Goal: Communication & Community: Answer question/provide support

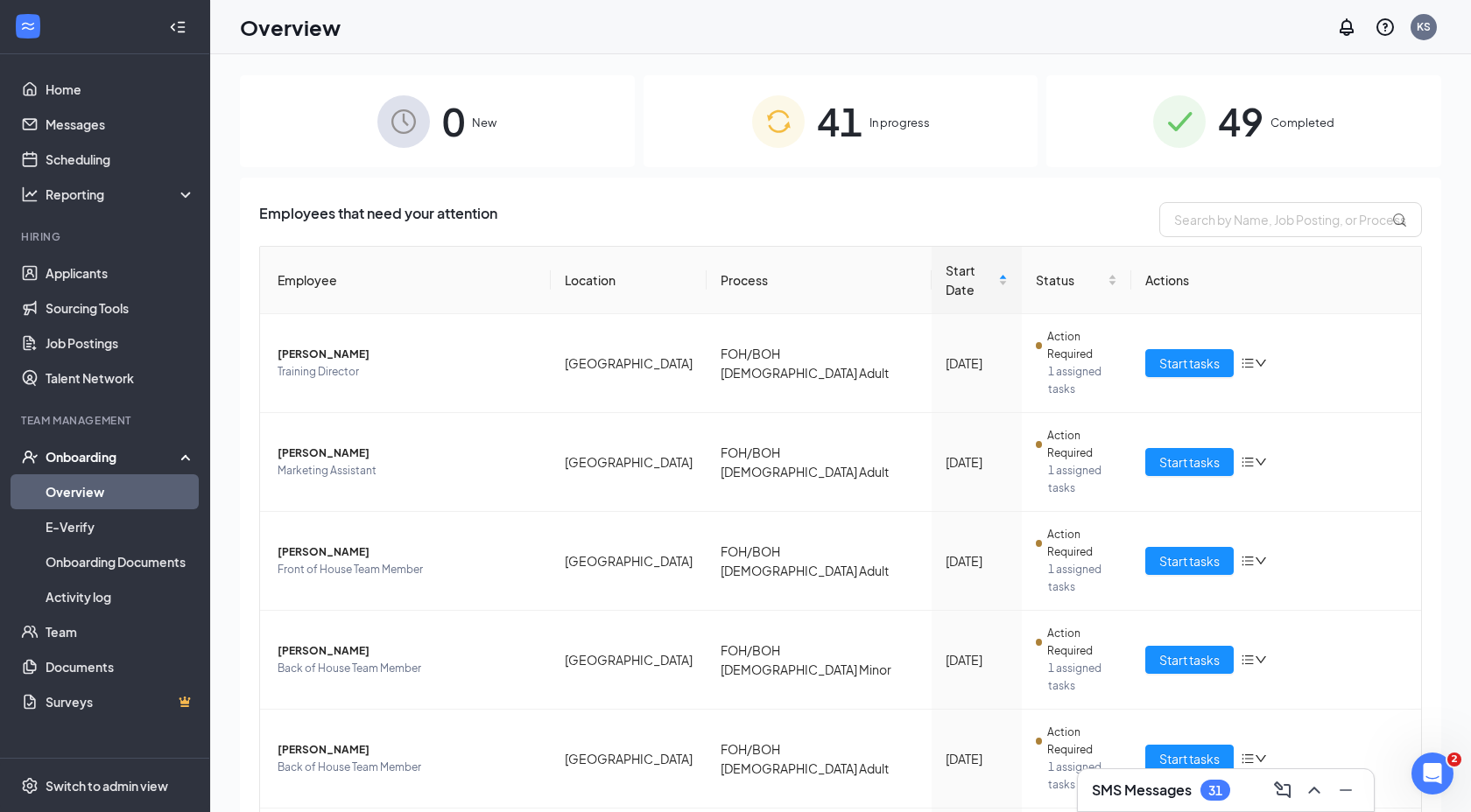
click at [874, 156] on div "41 In progress" at bounding box center [841, 122] width 395 height 92
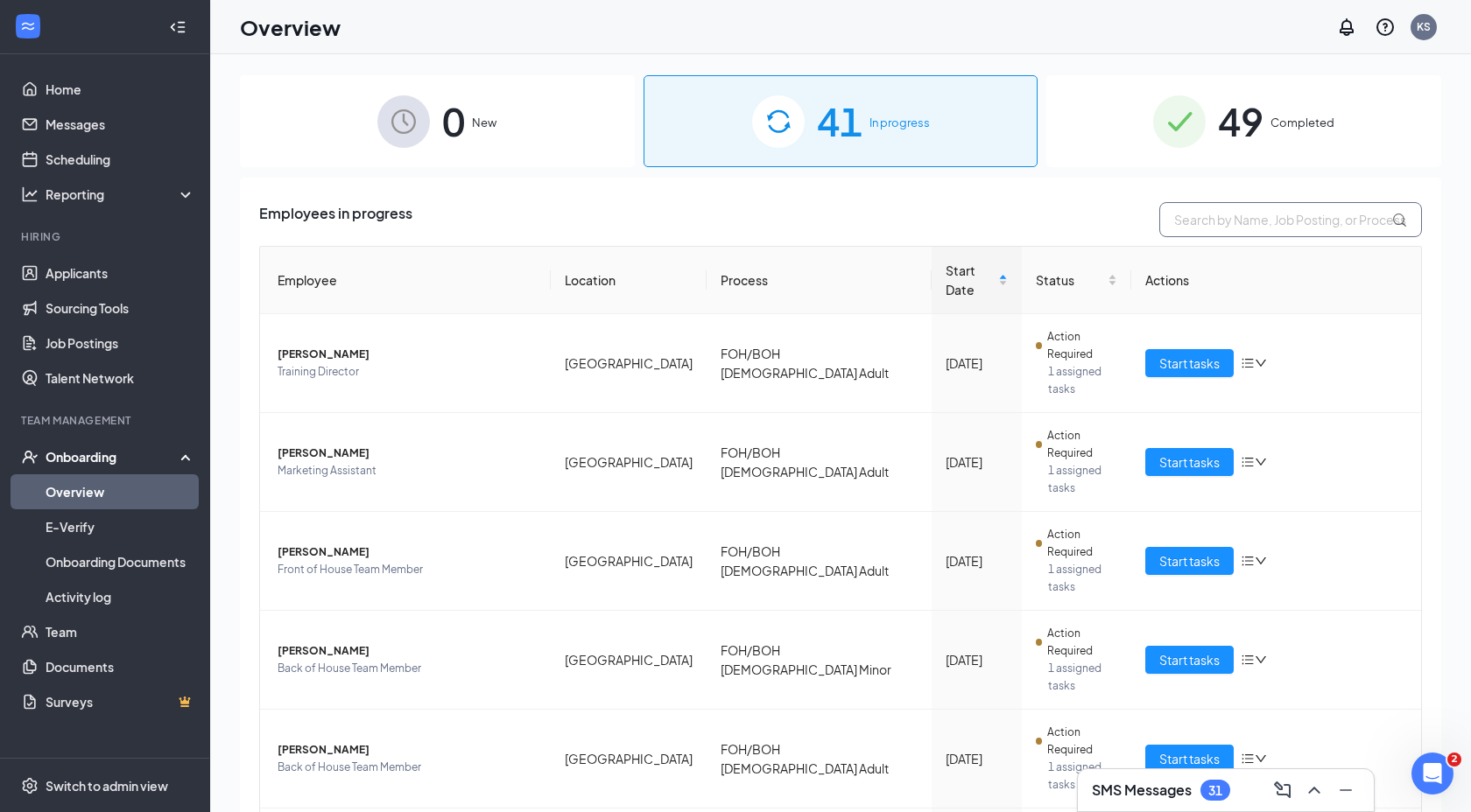
click at [1255, 229] on input "text" at bounding box center [1290, 219] width 263 height 35
type input "[PERSON_NAME]"
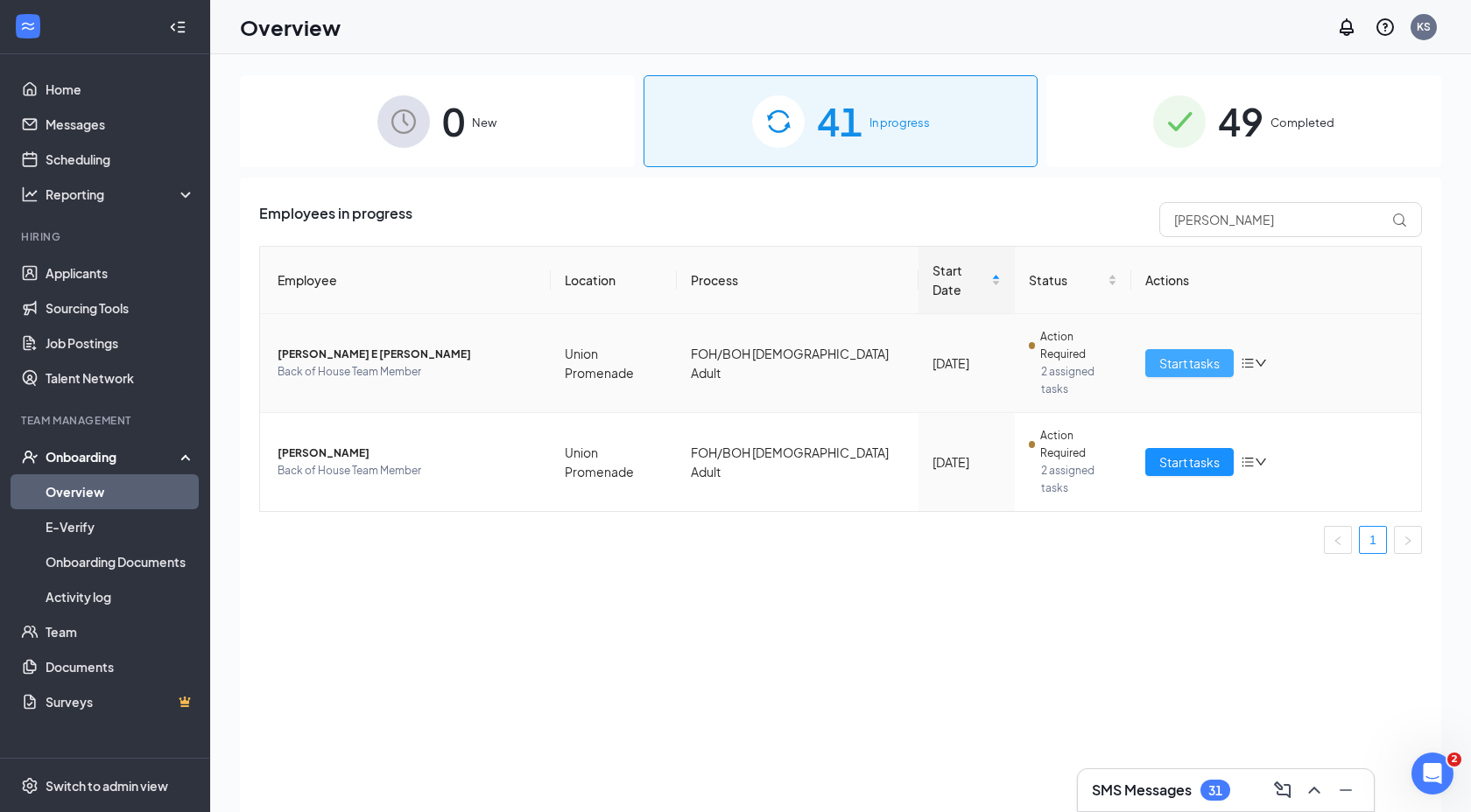
click at [1168, 353] on span "Start tasks" at bounding box center [1189, 363] width 60 height 19
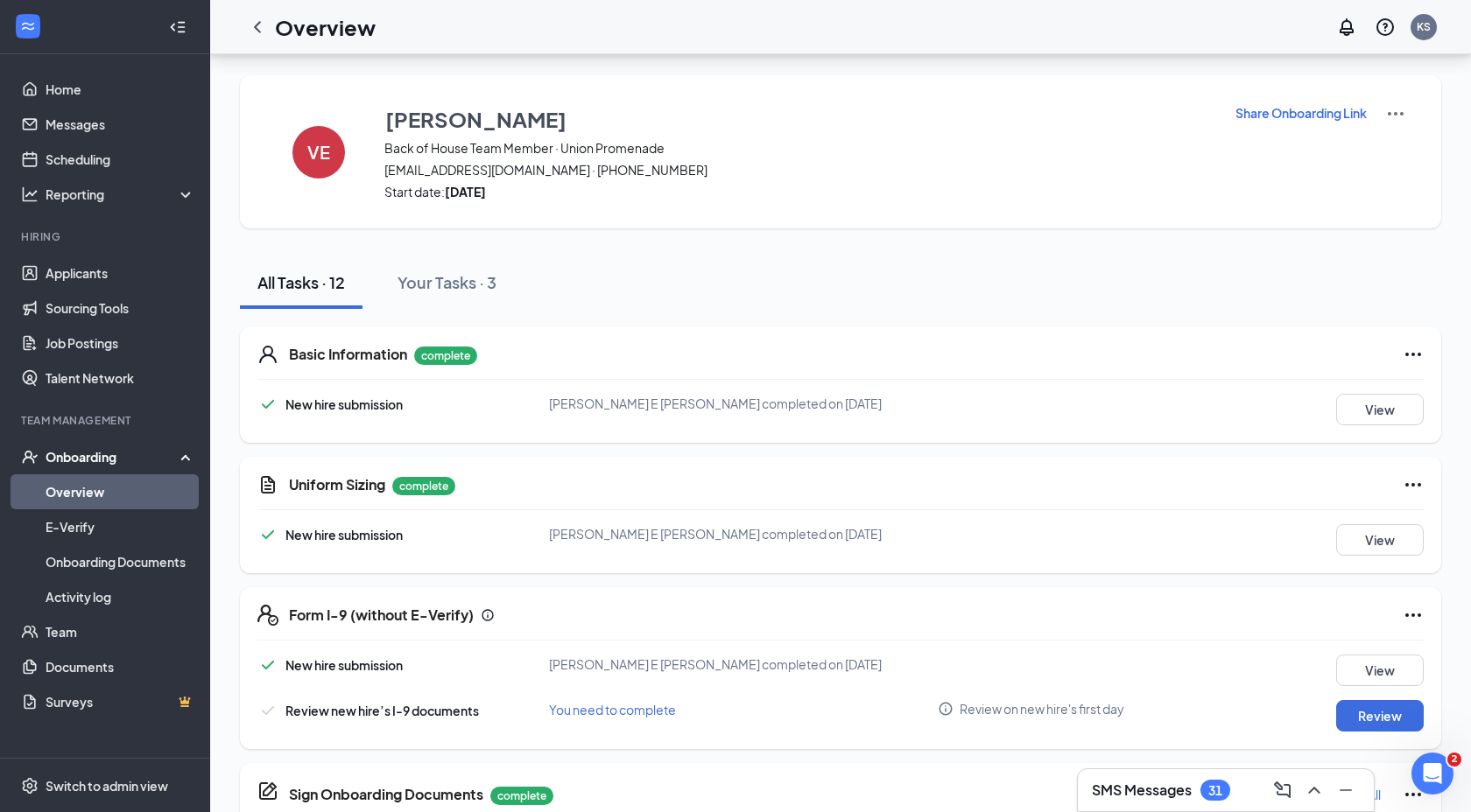
scroll to position [550, 0]
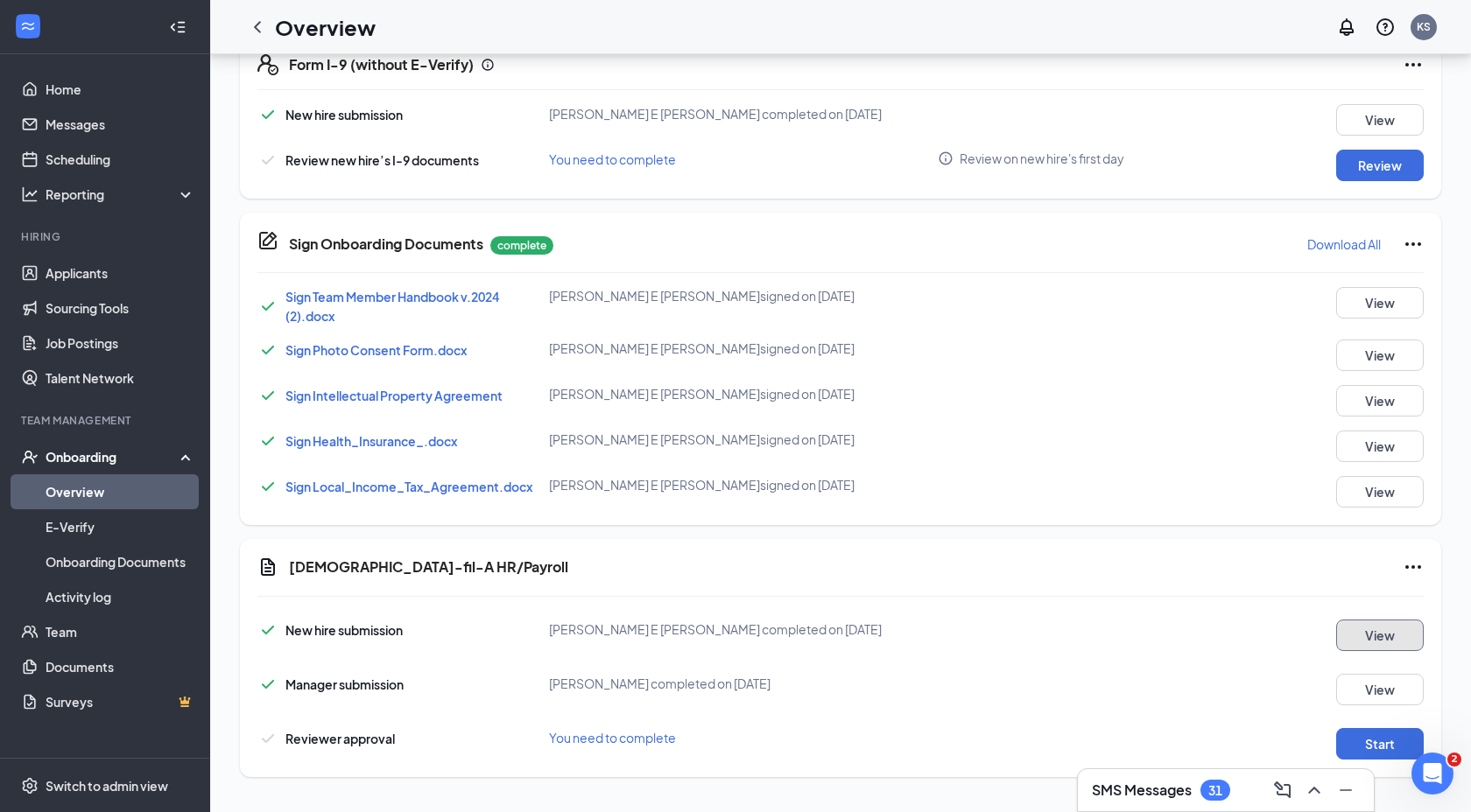
click at [1378, 646] on button "View" at bounding box center [1380, 635] width 88 height 31
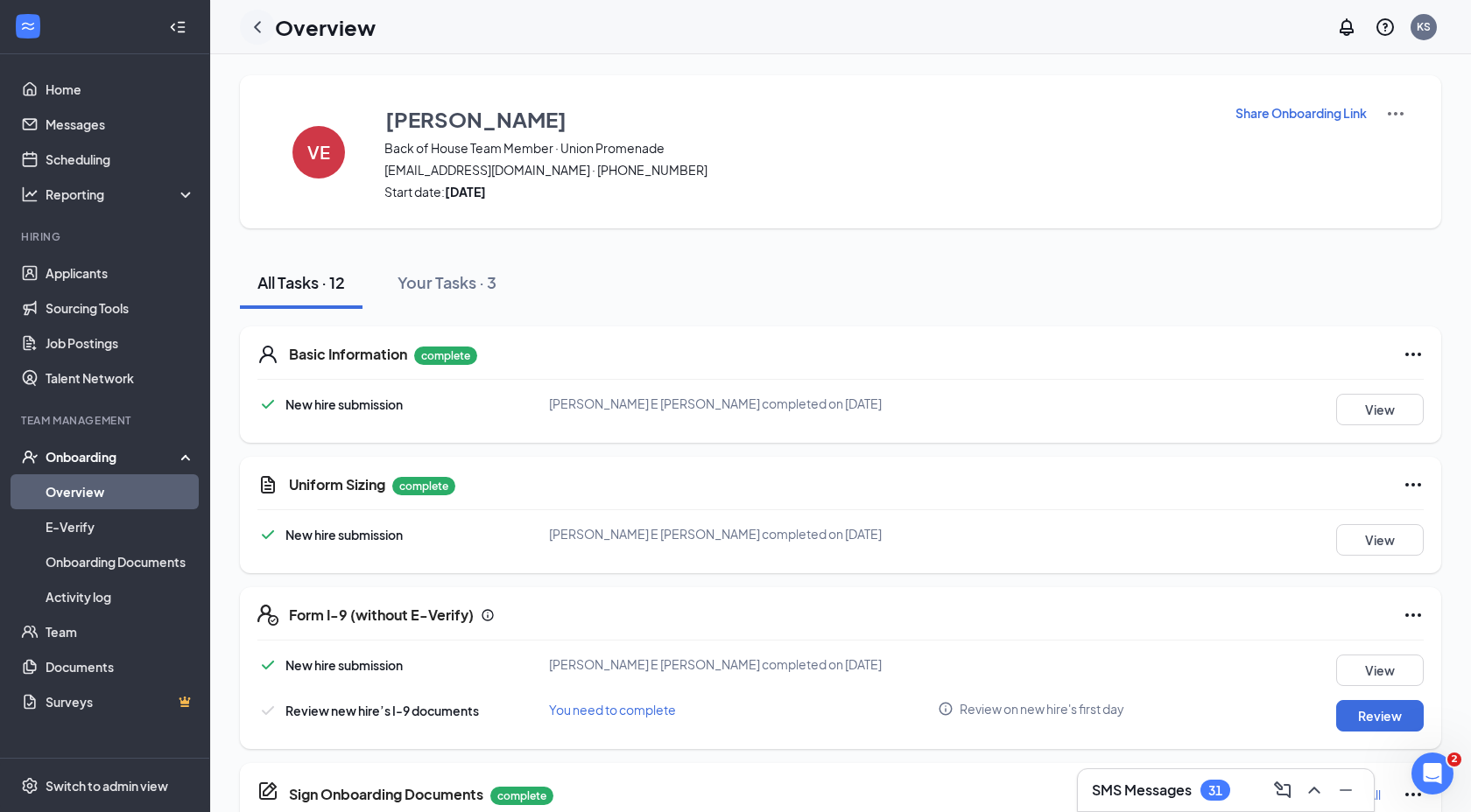
click at [258, 27] on icon "ChevronLeft" at bounding box center [257, 27] width 21 height 21
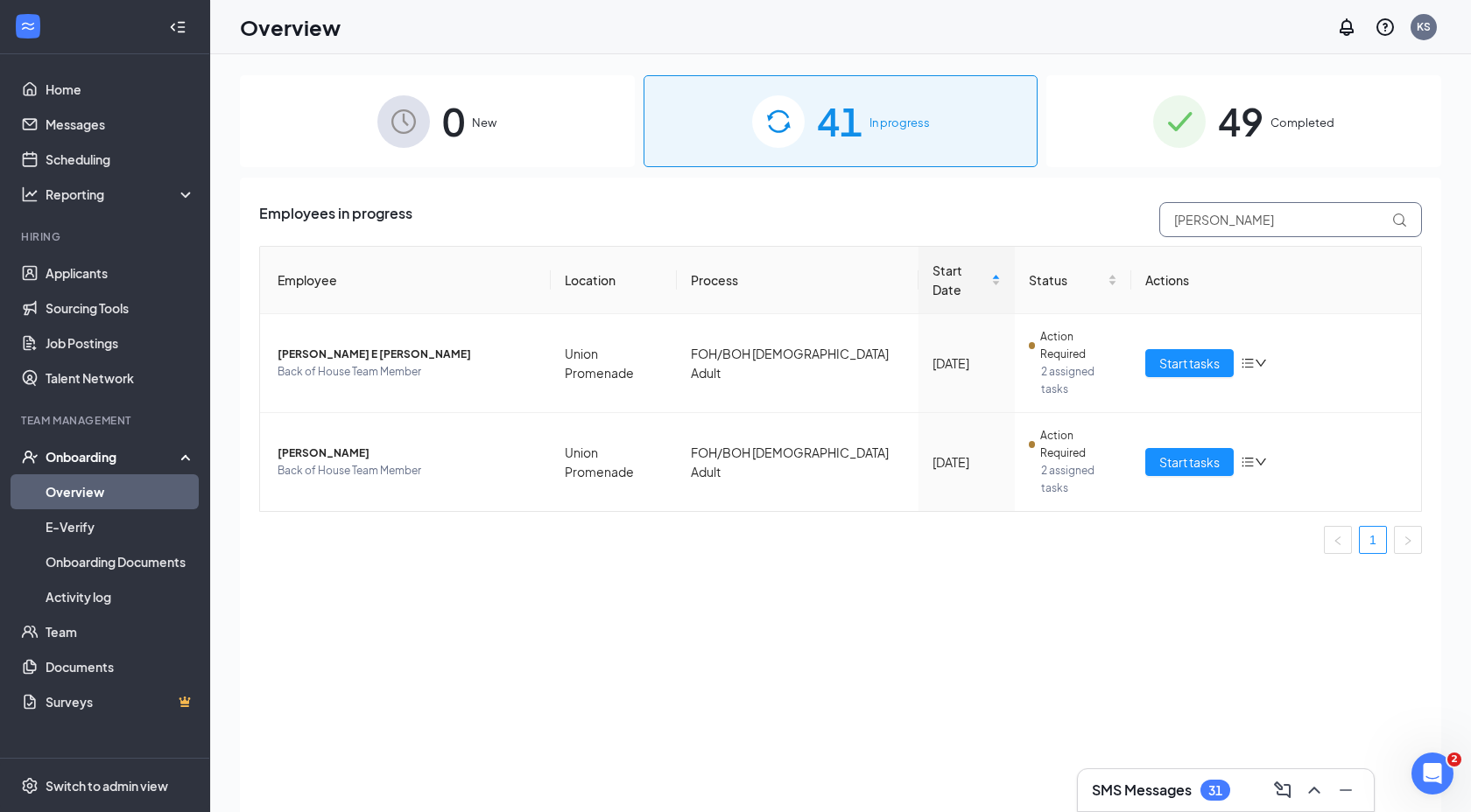
click at [1242, 214] on input "[PERSON_NAME]" at bounding box center [1290, 219] width 263 height 35
type input "[PERSON_NAME]"
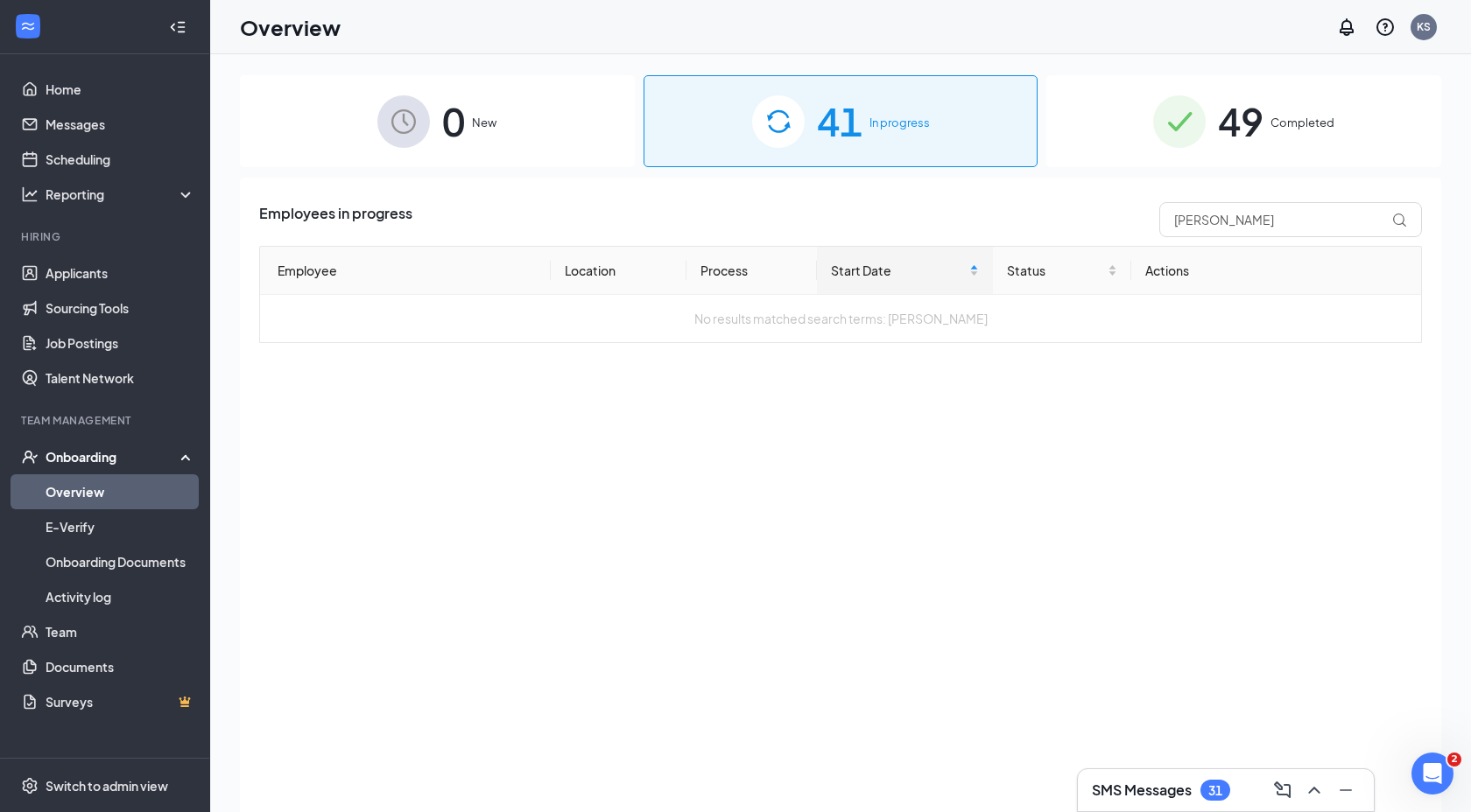
click at [478, 105] on div "0 New" at bounding box center [437, 122] width 395 height 92
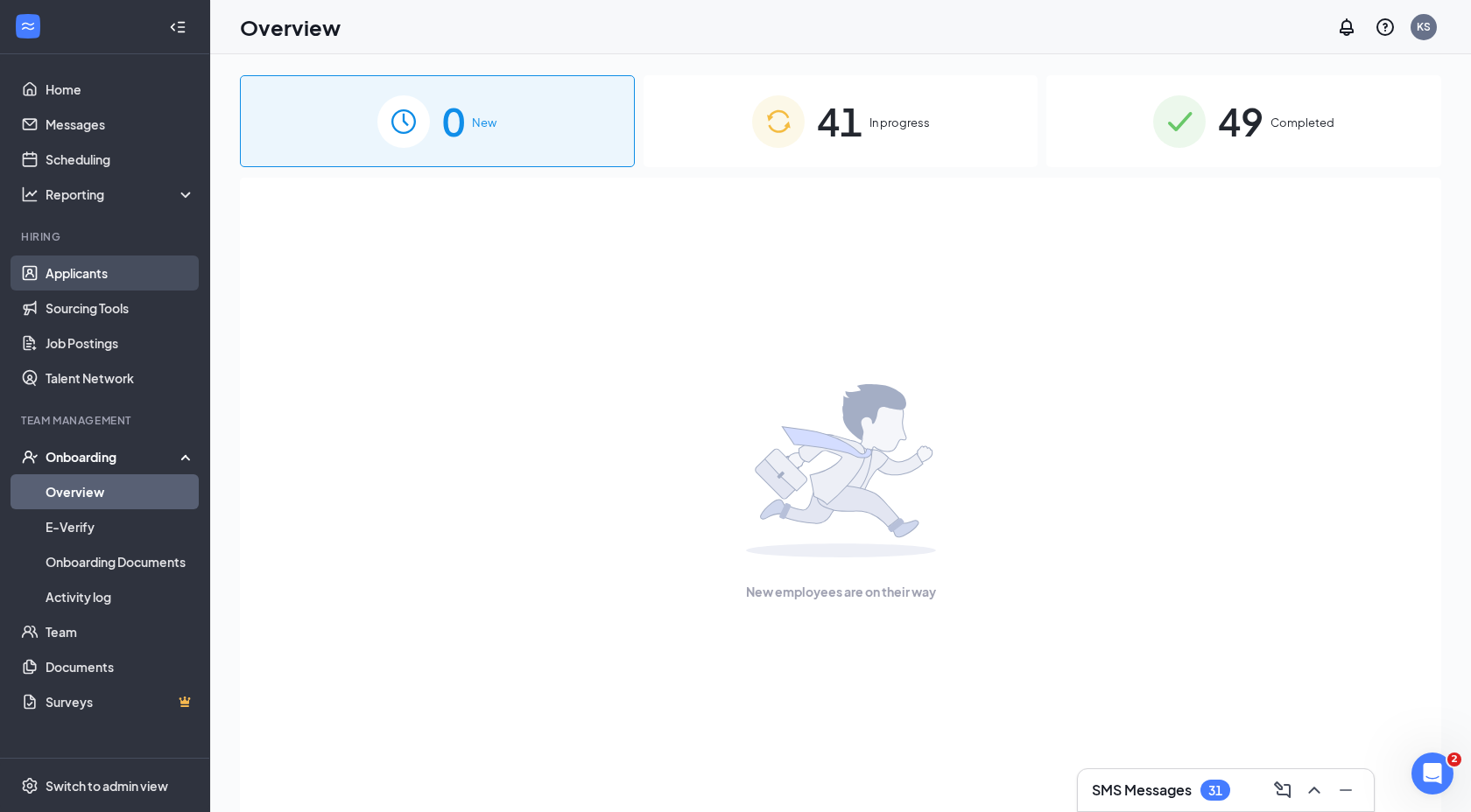
click at [103, 280] on link "Applicants" at bounding box center [120, 272] width 150 height 35
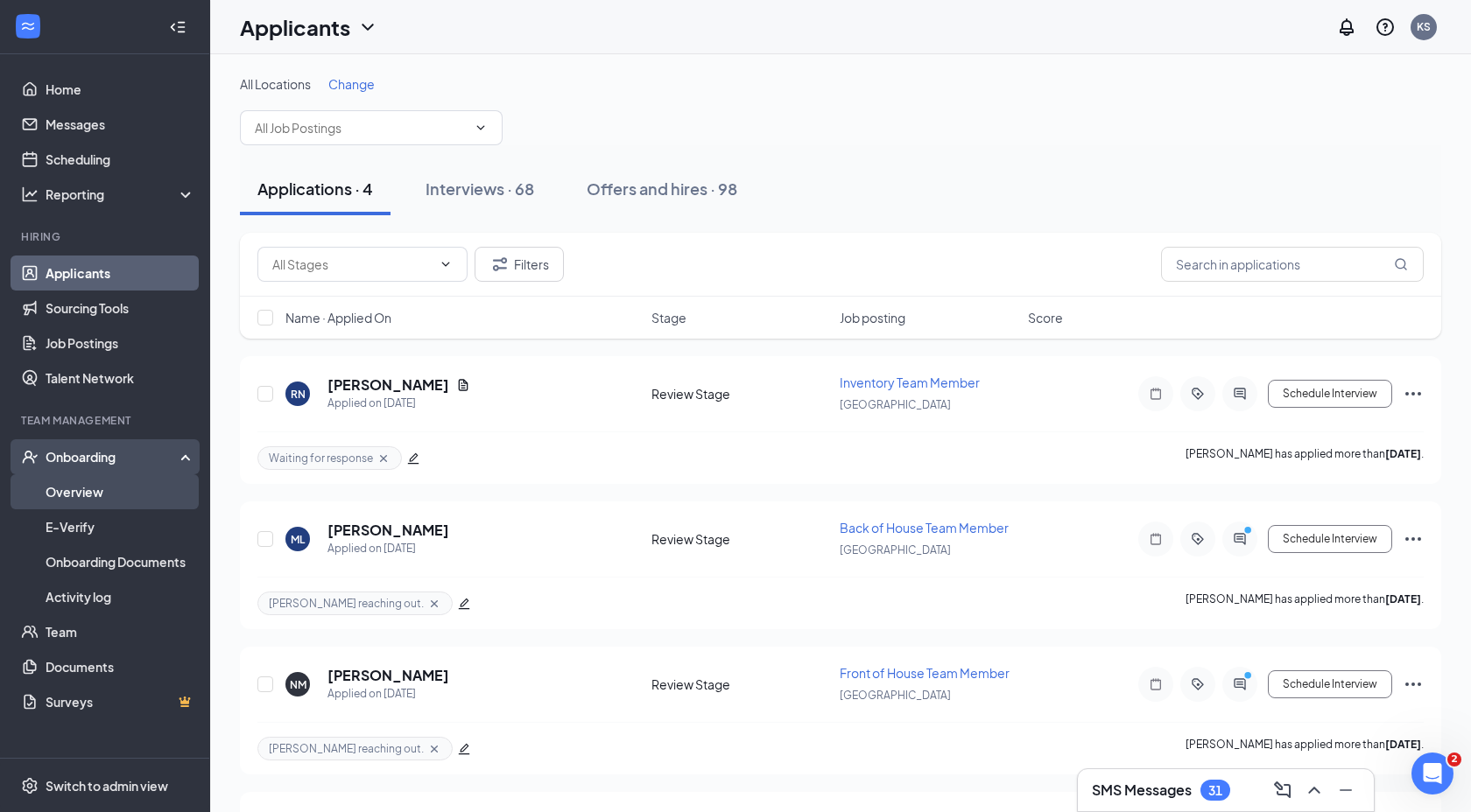
click at [90, 497] on link "Overview" at bounding box center [120, 492] width 150 height 35
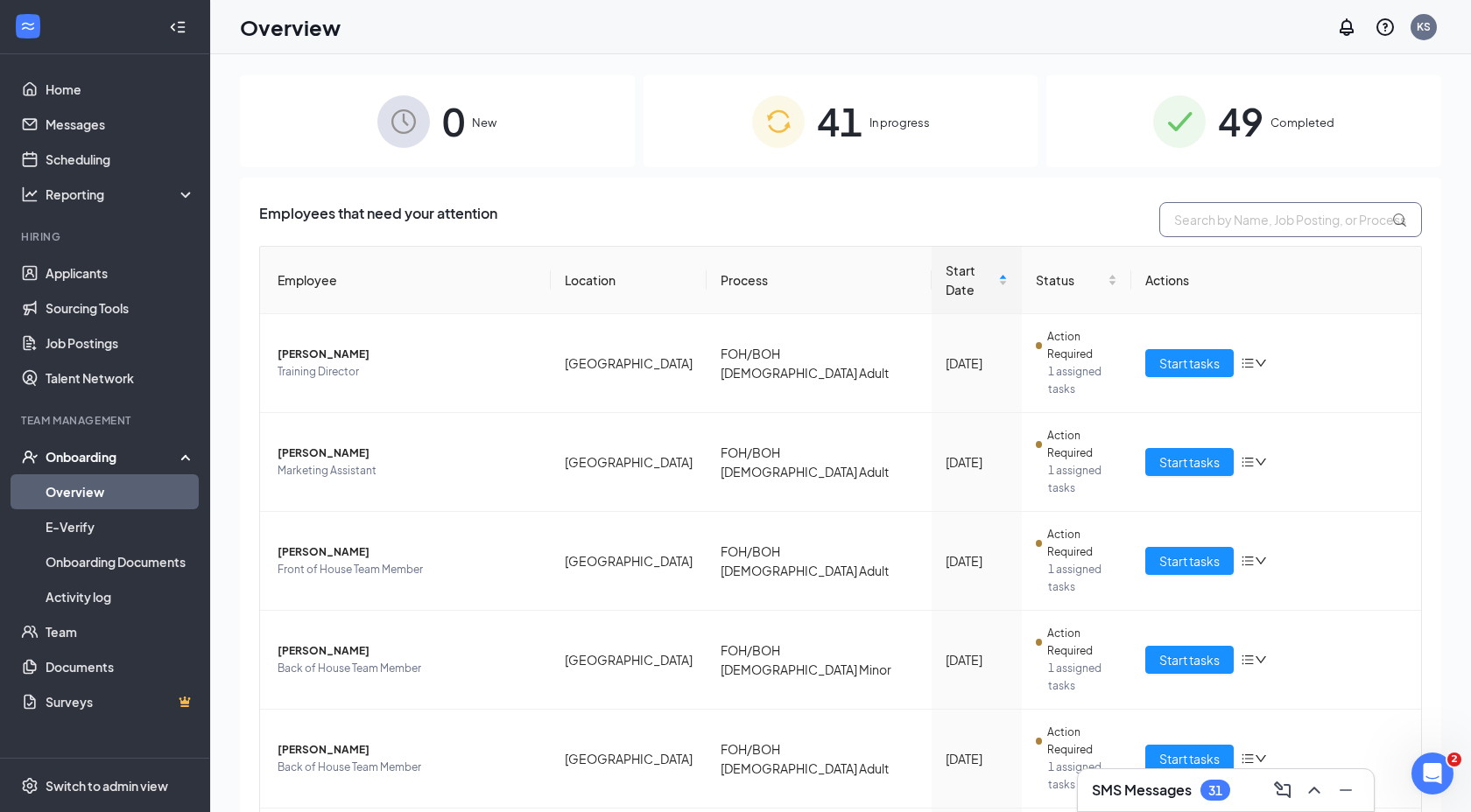
click at [1185, 221] on input "text" at bounding box center [1290, 219] width 263 height 35
type input "[PERSON_NAME]"
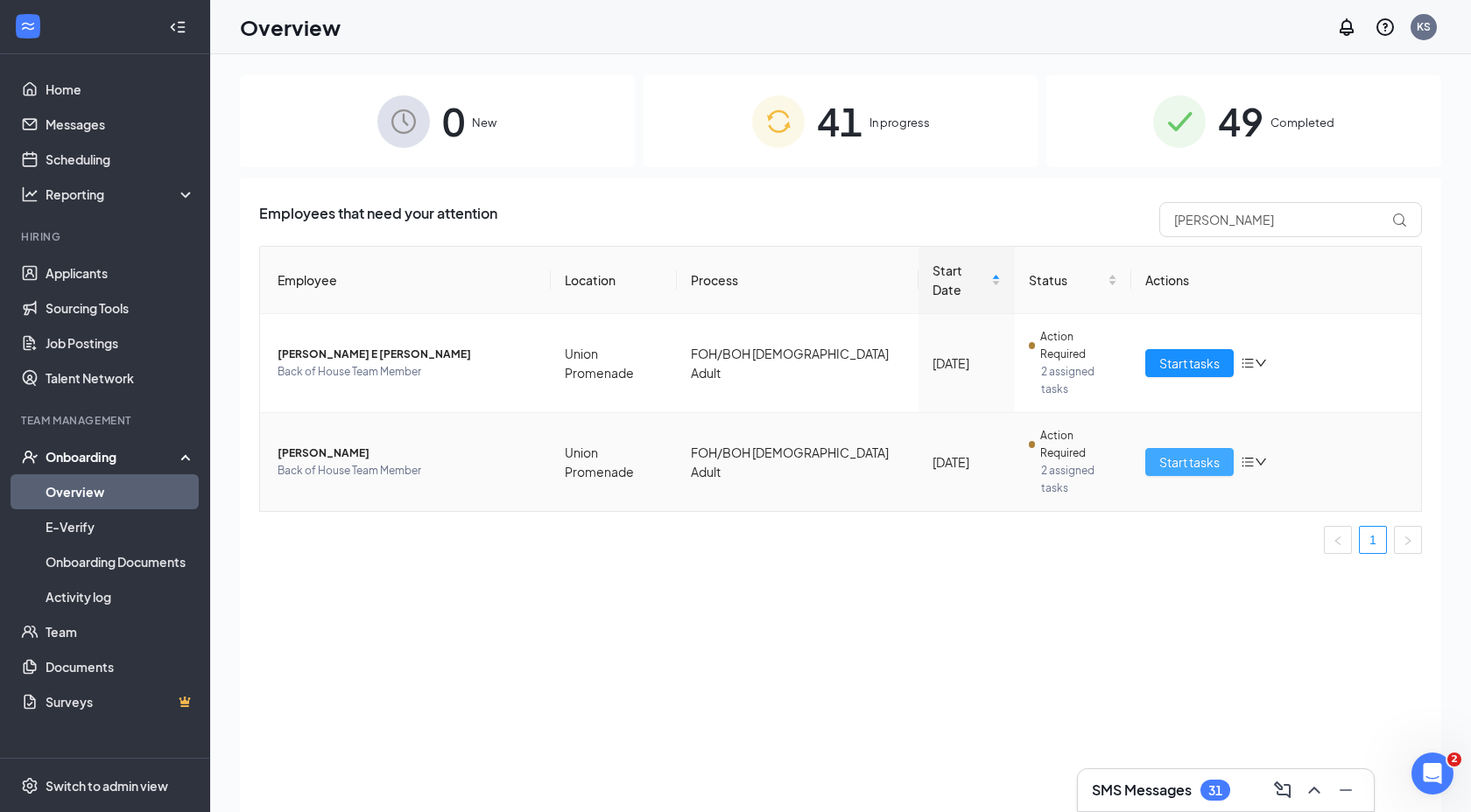
click at [1190, 452] on span "Start tasks" at bounding box center [1189, 462] width 60 height 19
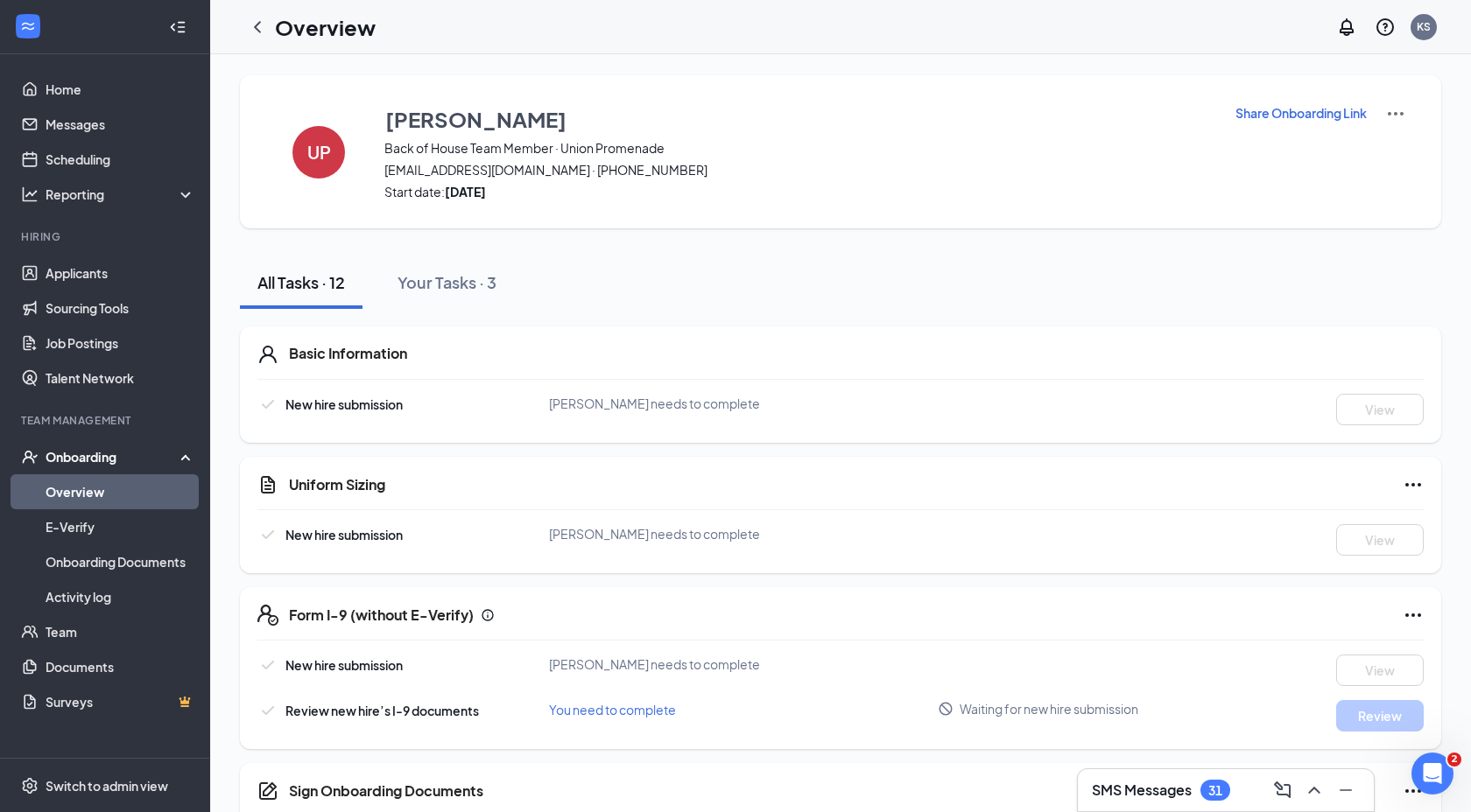
click at [1323, 116] on p "Share Onboarding Link" at bounding box center [1300, 113] width 131 height 18
type textarea "Hi [PERSON_NAME], This is a gentle reminder to complete your onboarding before …"
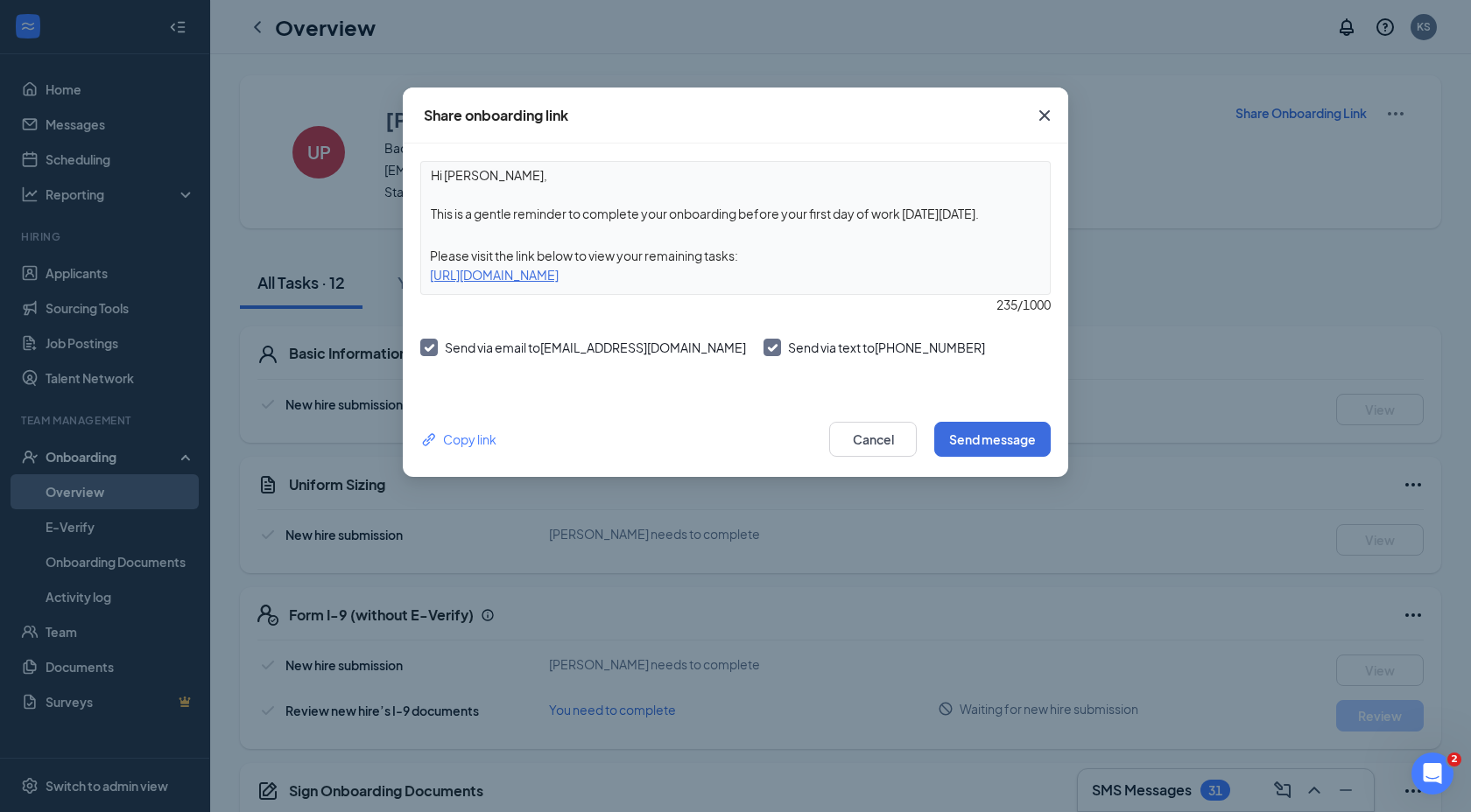
drag, startPoint x: 433, startPoint y: 177, endPoint x: 869, endPoint y: 276, distance: 447.1
click at [869, 276] on div "Hi [PERSON_NAME], This is a gentle reminder to complete your onboarding before …" at bounding box center [735, 228] width 630 height 134
drag, startPoint x: 863, startPoint y: 277, endPoint x: 415, endPoint y: 178, distance: 458.8
click at [415, 178] on div "Hi [PERSON_NAME], This is a gentle reminder to complete your onboarding before …" at bounding box center [735, 272] width 665 height 258
copy div "Hi [PERSON_NAME], This is a gentle reminder to complete your onboarding before …"
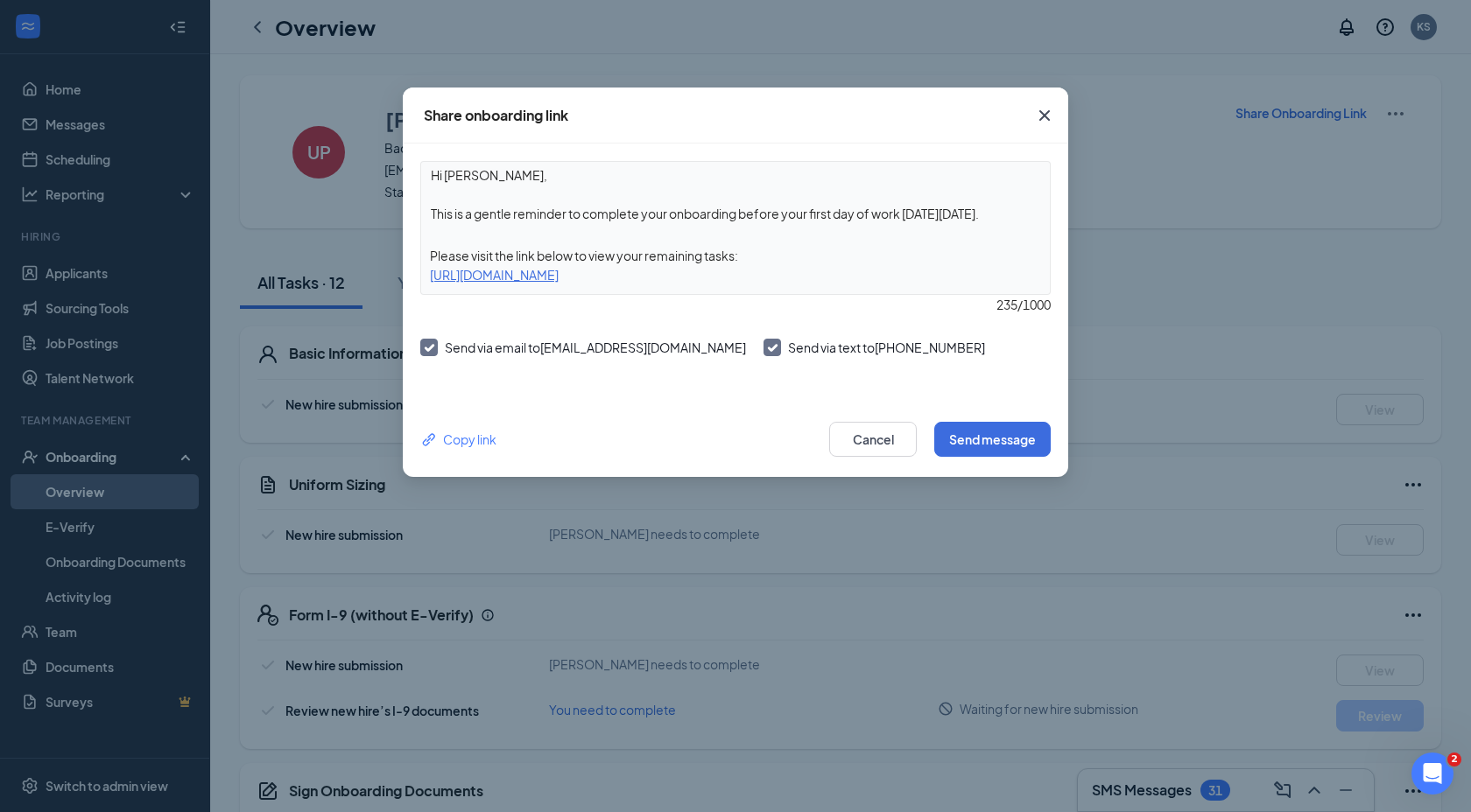
click at [777, 230] on div "Hi [PERSON_NAME], This is a gentle reminder to complete your onboarding before …" at bounding box center [735, 228] width 630 height 134
drag, startPoint x: 431, startPoint y: 174, endPoint x: 738, endPoint y: 259, distance: 318.5
click at [738, 259] on div "Hi [PERSON_NAME], This is a gentle reminder to complete your onboarding before …" at bounding box center [735, 228] width 630 height 134
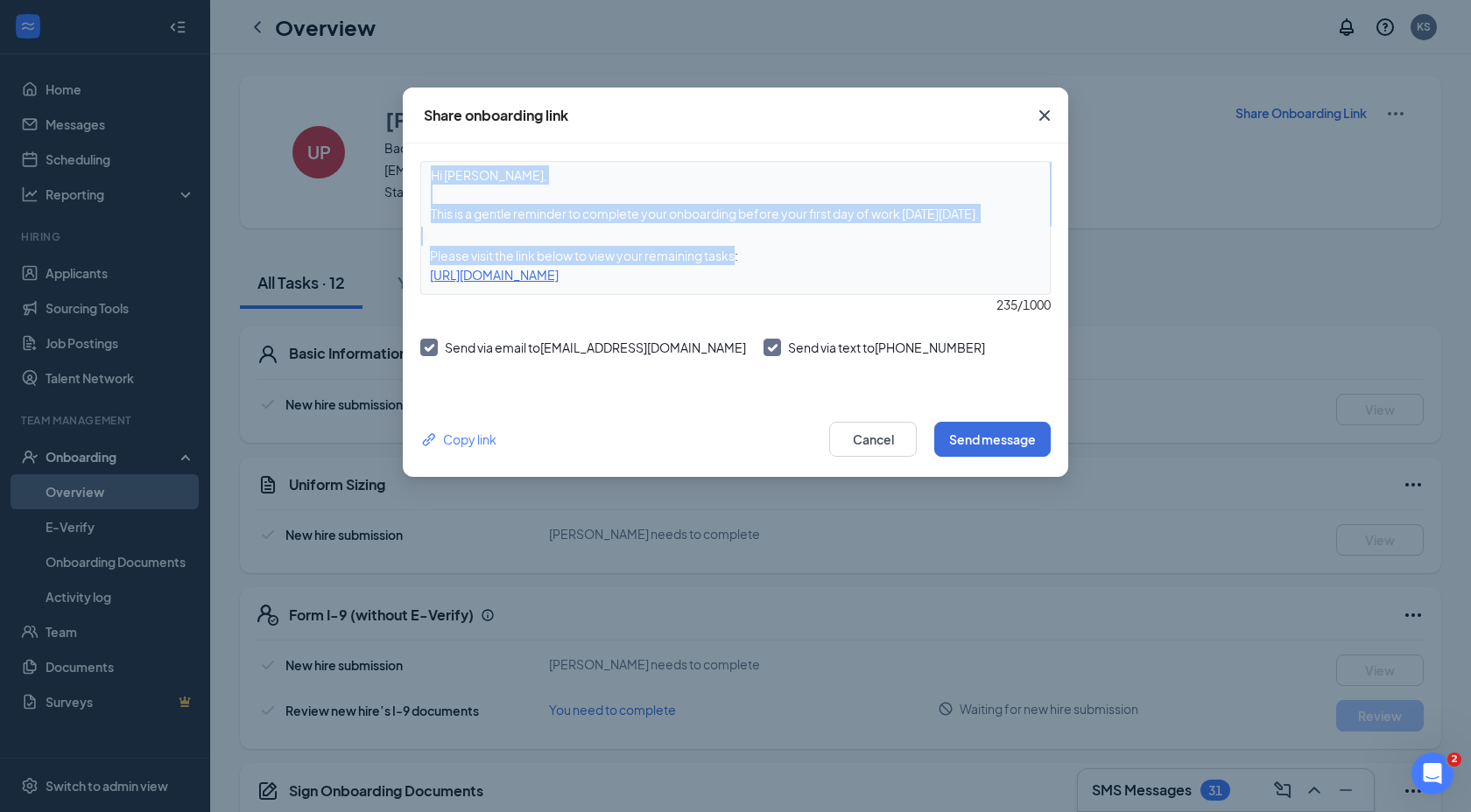
drag, startPoint x: 740, startPoint y: 257, endPoint x: 430, endPoint y: 175, distance: 320.7
click at [430, 175] on div "Hi [PERSON_NAME], This is a gentle reminder to complete your onboarding before …" at bounding box center [735, 228] width 630 height 134
copy div "Hi [PERSON_NAME], This is a gentle reminder to complete your onboarding before …"
